Goal: Information Seeking & Learning: Learn about a topic

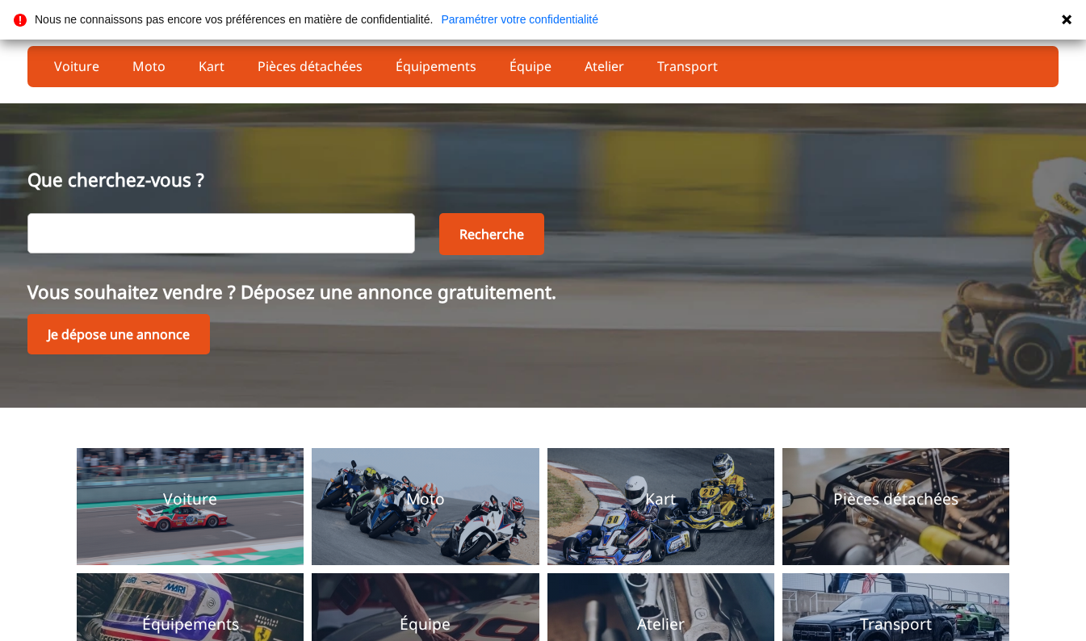
click at [286, 227] on input "text" at bounding box center [220, 233] width 387 height 40
type input "bmw"
click at [484, 232] on button "Recherche" at bounding box center [491, 234] width 105 height 42
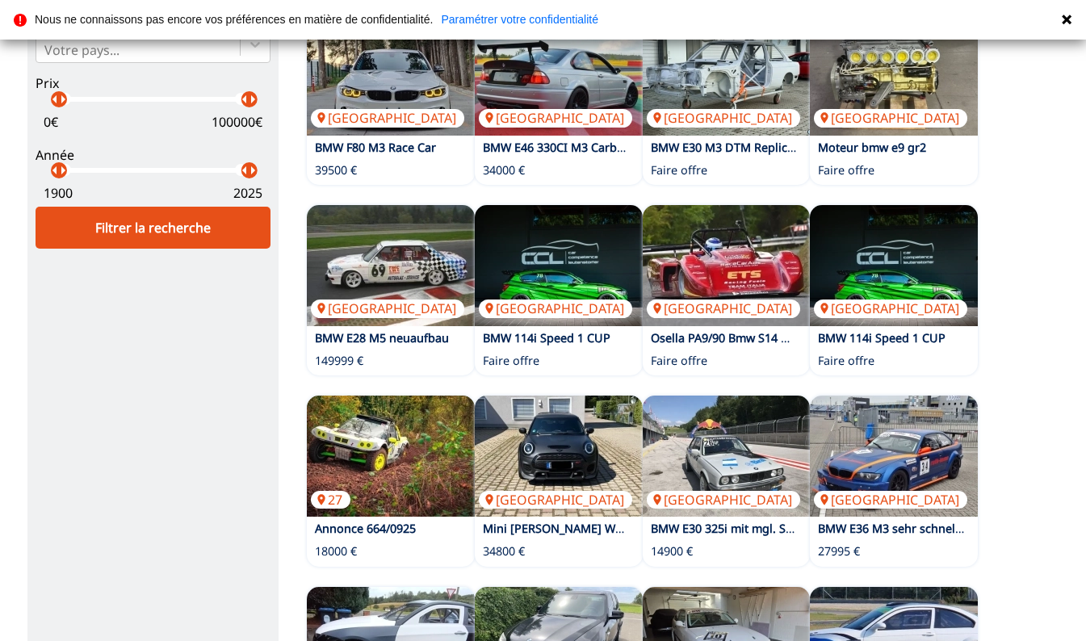
scroll to position [258, 0]
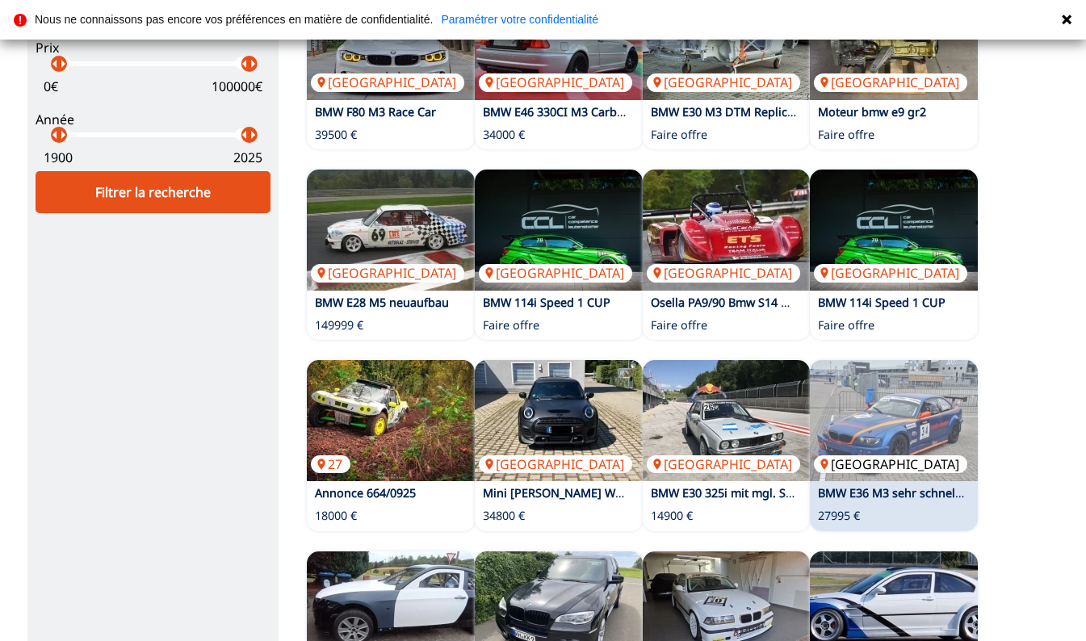
click at [945, 435] on img at bounding box center [894, 420] width 168 height 121
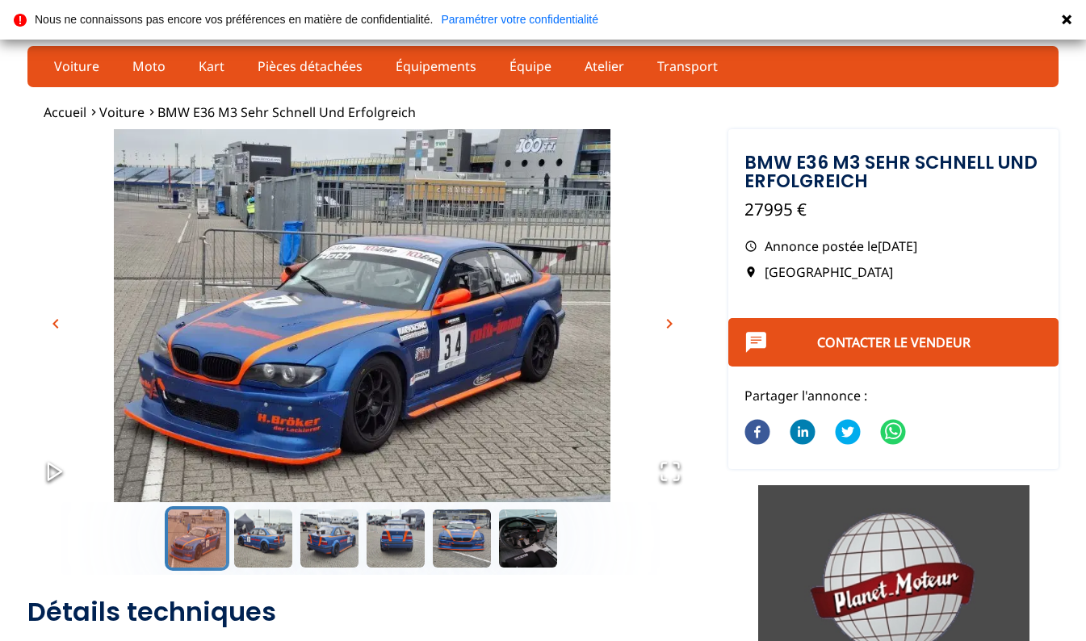
click at [672, 324] on span "chevron_right" at bounding box center [668, 323] width 19 height 19
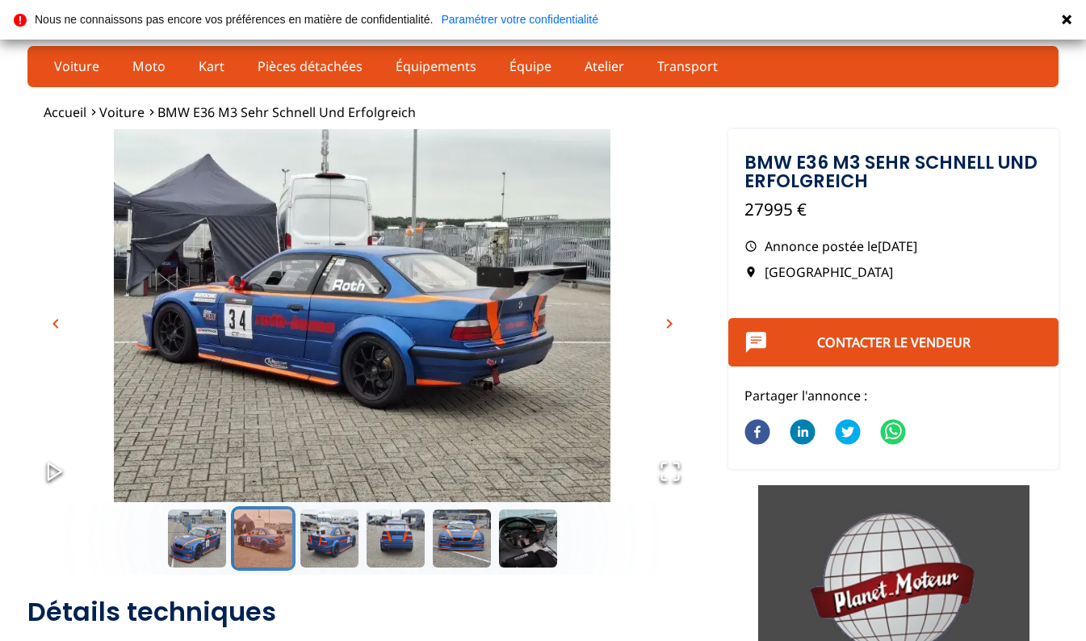
click at [672, 324] on span "chevron_right" at bounding box center [668, 323] width 19 height 19
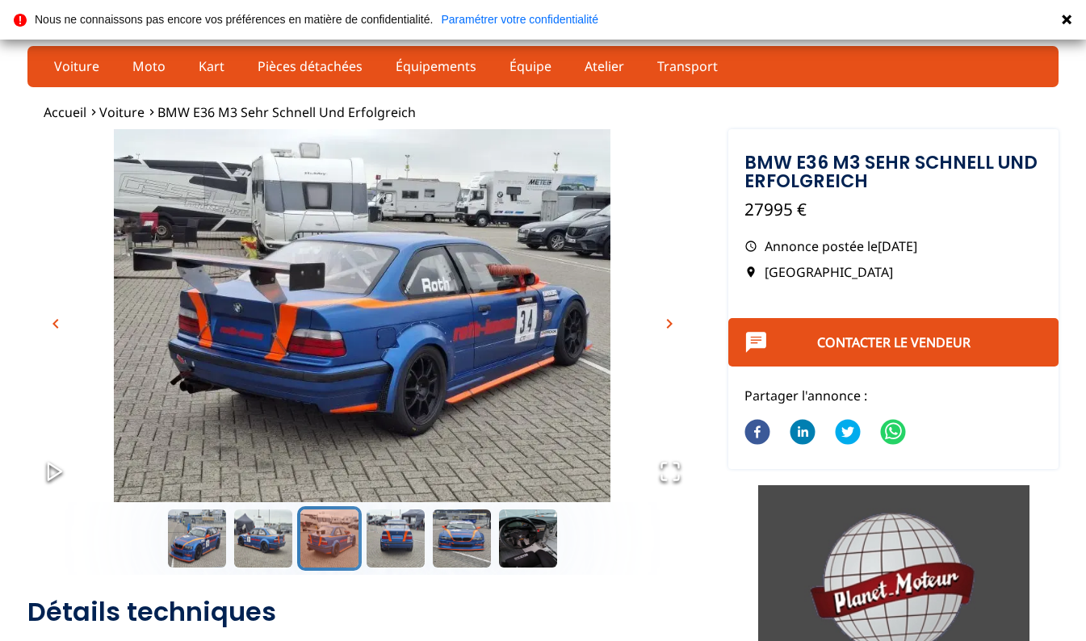
click at [672, 324] on span "chevron_right" at bounding box center [668, 323] width 19 height 19
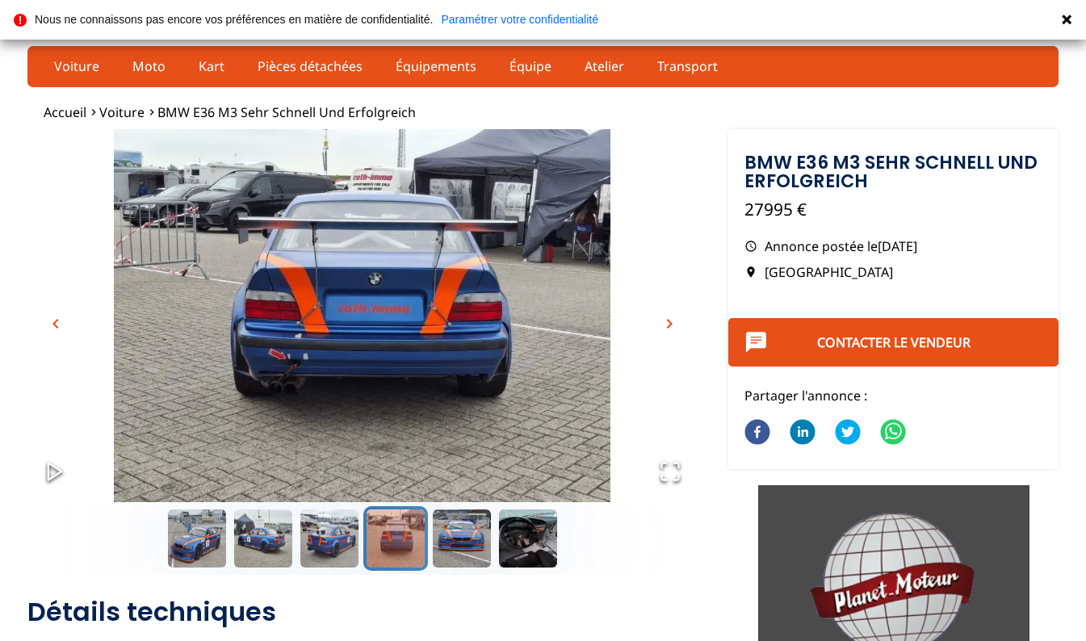
click at [672, 324] on span "chevron_right" at bounding box center [668, 323] width 19 height 19
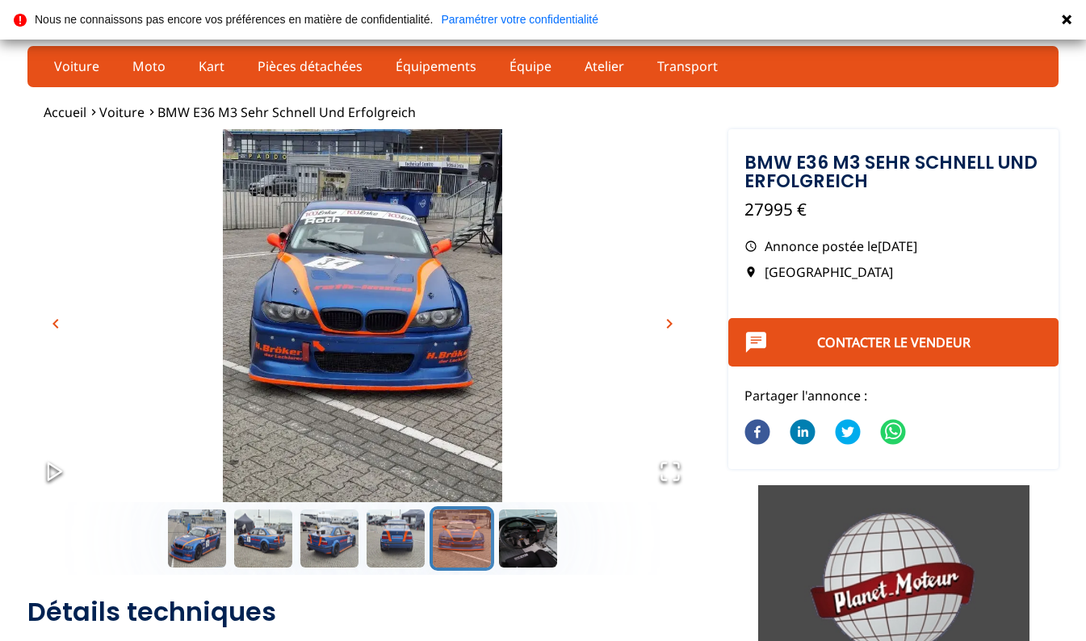
click at [672, 324] on span "chevron_right" at bounding box center [668, 323] width 19 height 19
